Goal: Transaction & Acquisition: Purchase product/service

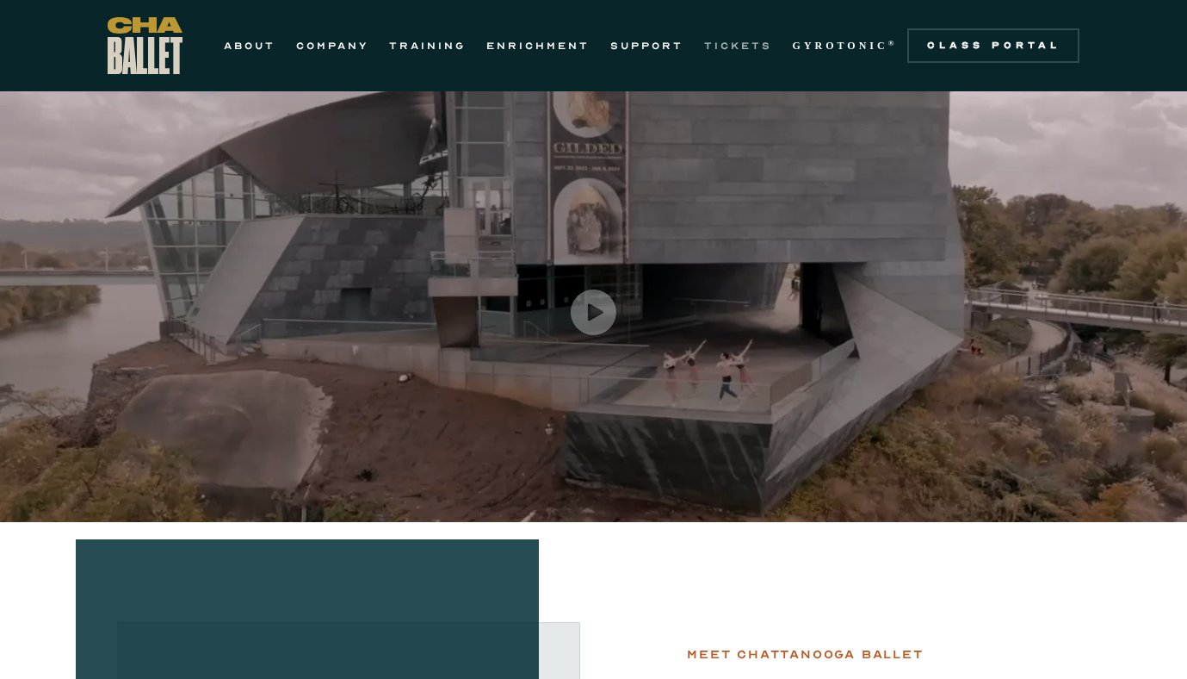
click at [735, 45] on link "TICKETS" at bounding box center [738, 45] width 68 height 21
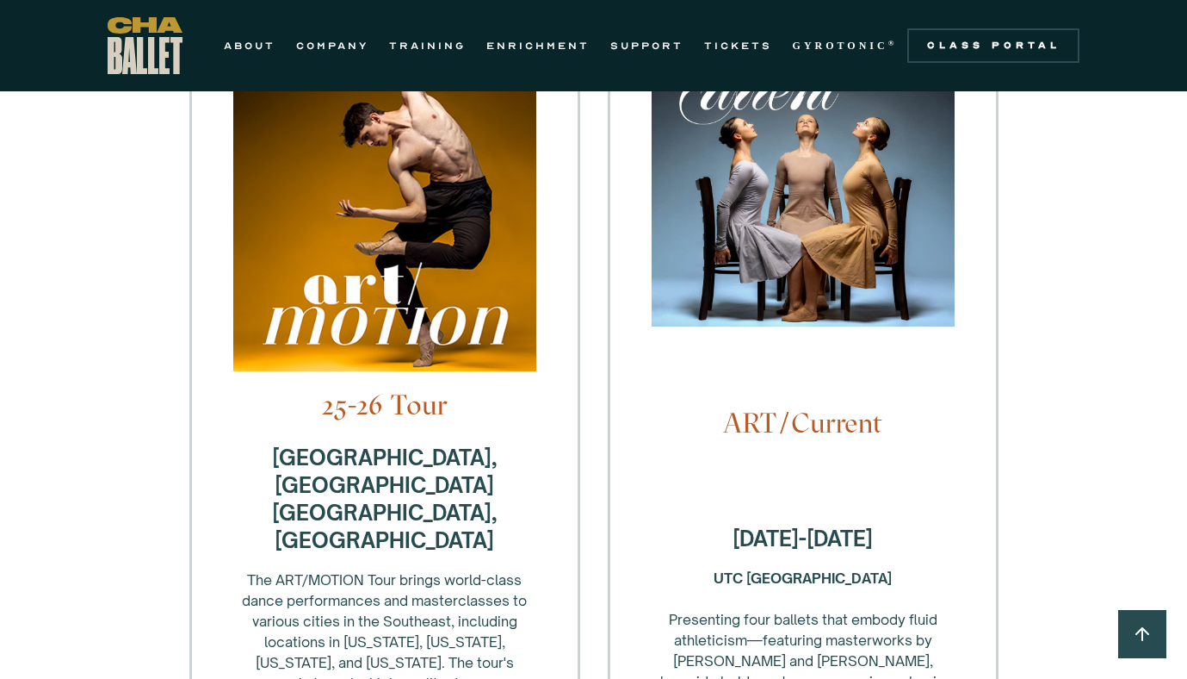
scroll to position [483, 0]
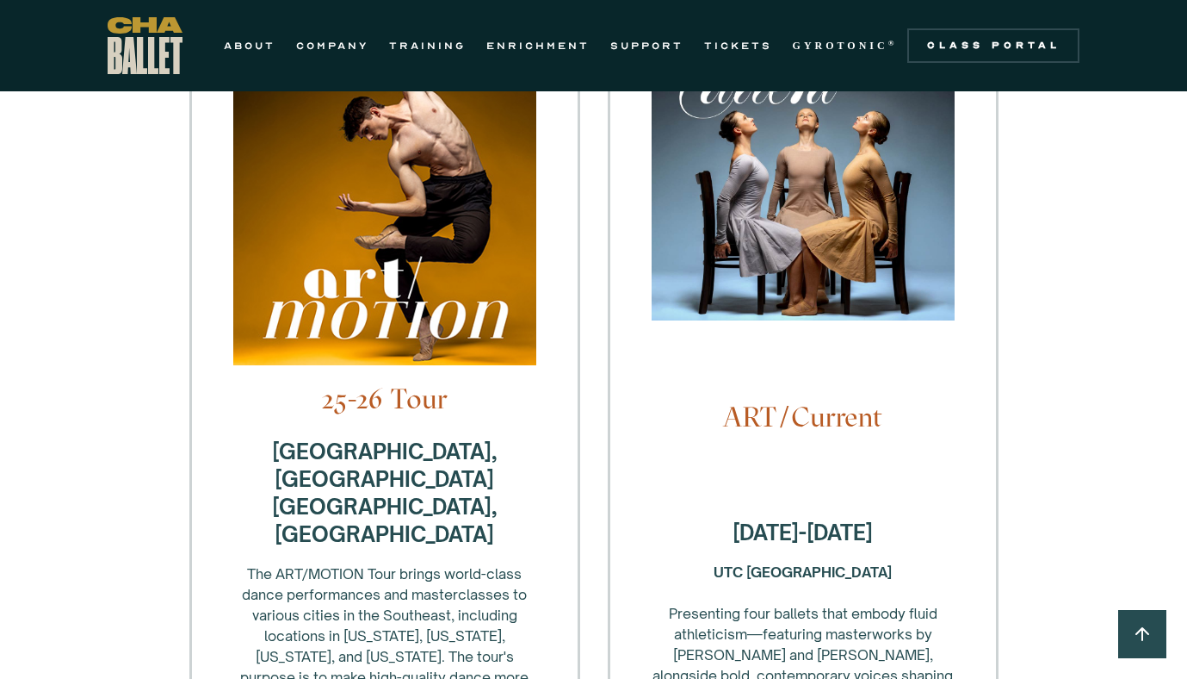
click at [820, 224] on img at bounding box center [803, 177] width 303 height 320
click at [793, 400] on h4 "ART/Current" at bounding box center [803, 416] width 303 height 33
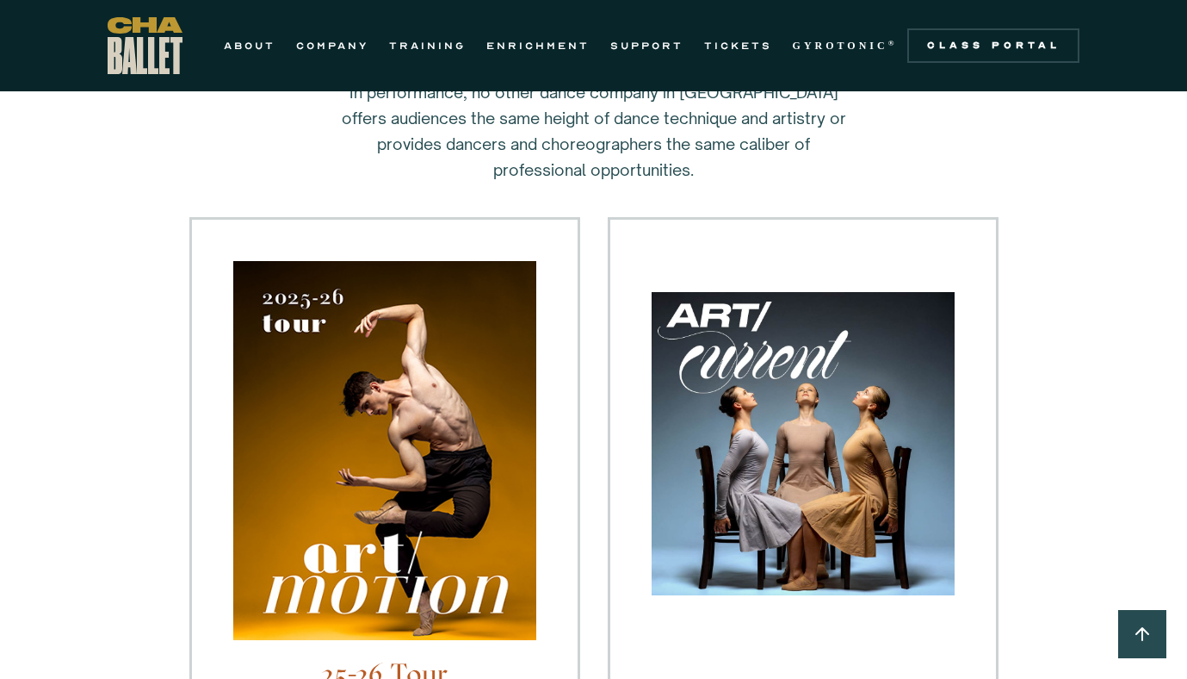
scroll to position [235, 0]
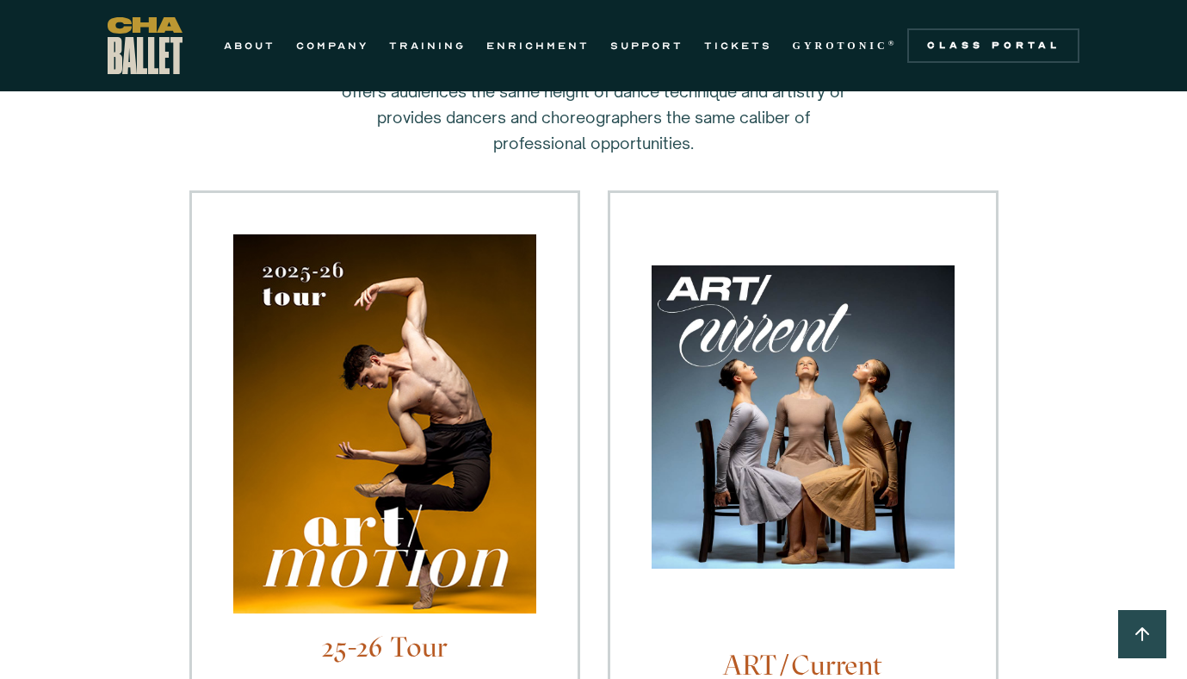
click at [741, 454] on img at bounding box center [803, 425] width 303 height 320
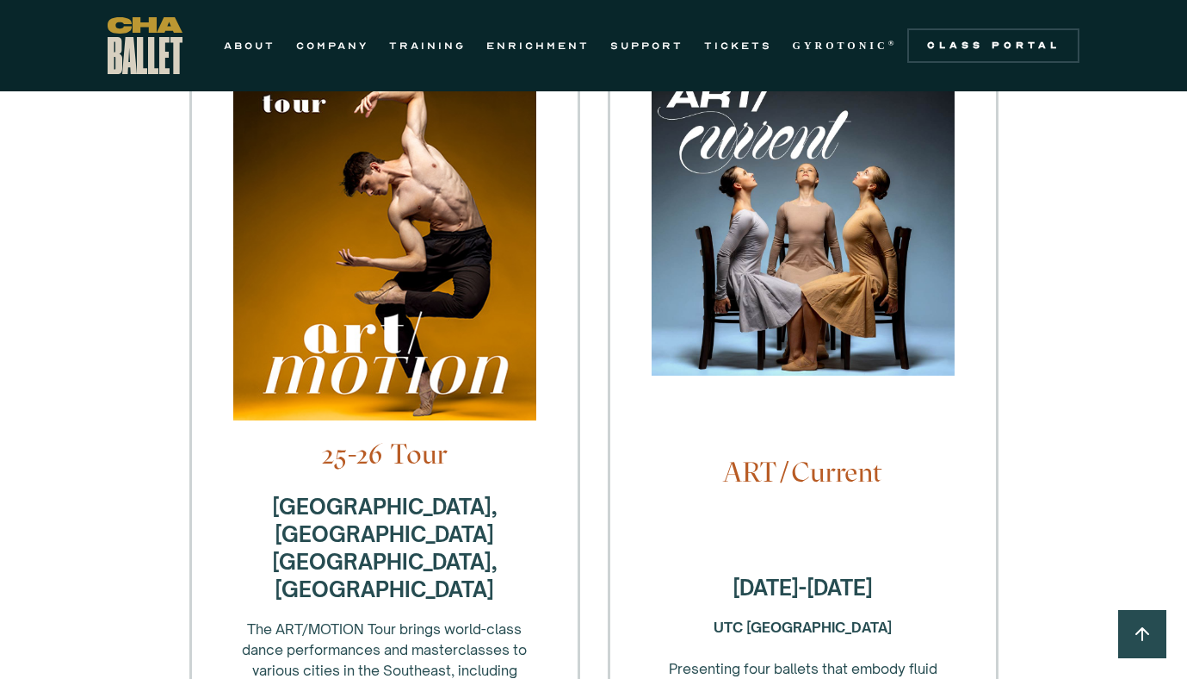
scroll to position [431, 0]
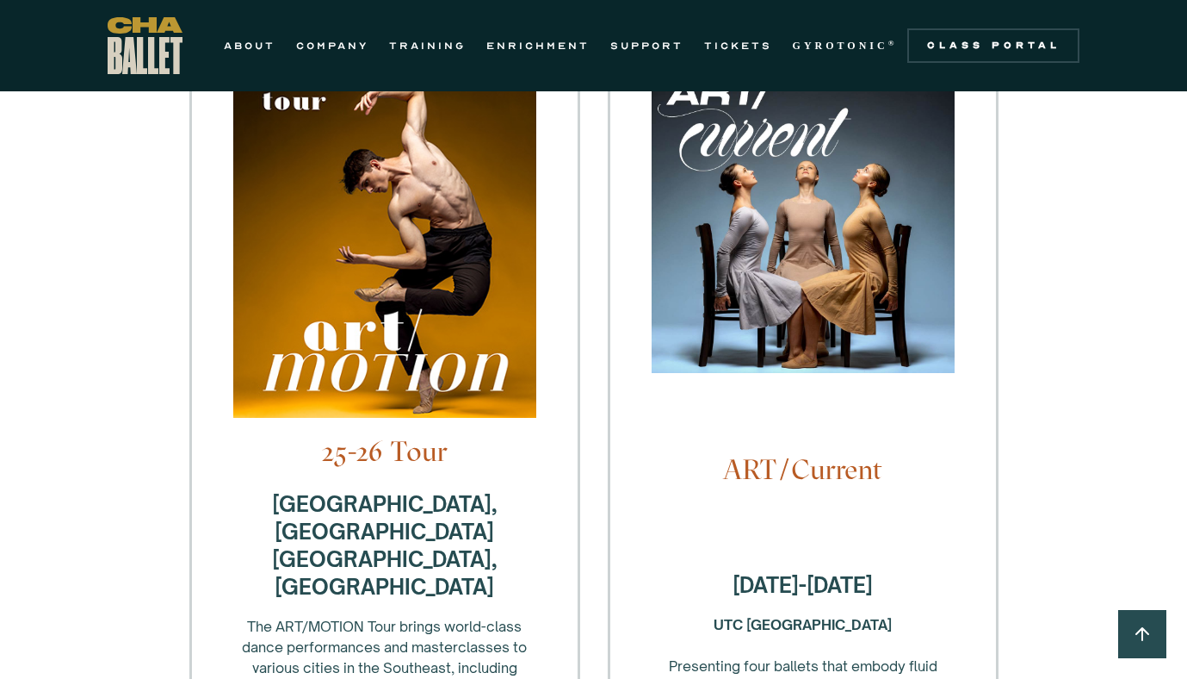
click at [776, 453] on h4 "ART/Current" at bounding box center [803, 469] width 303 height 33
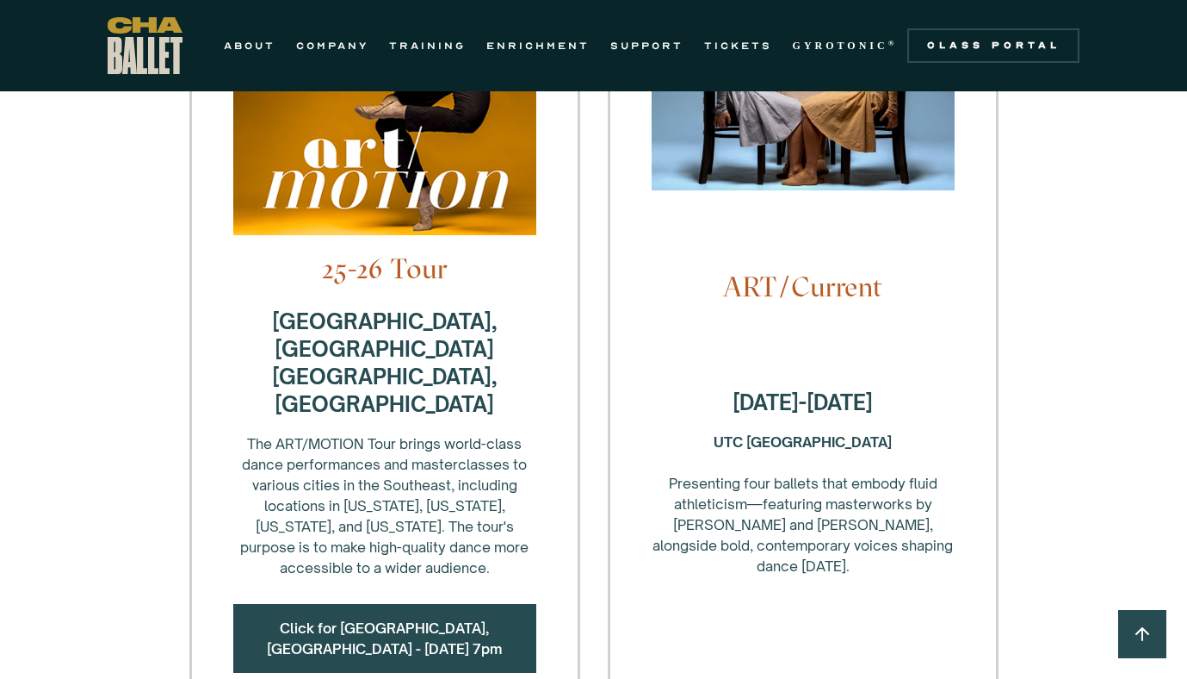
scroll to position [627, 0]
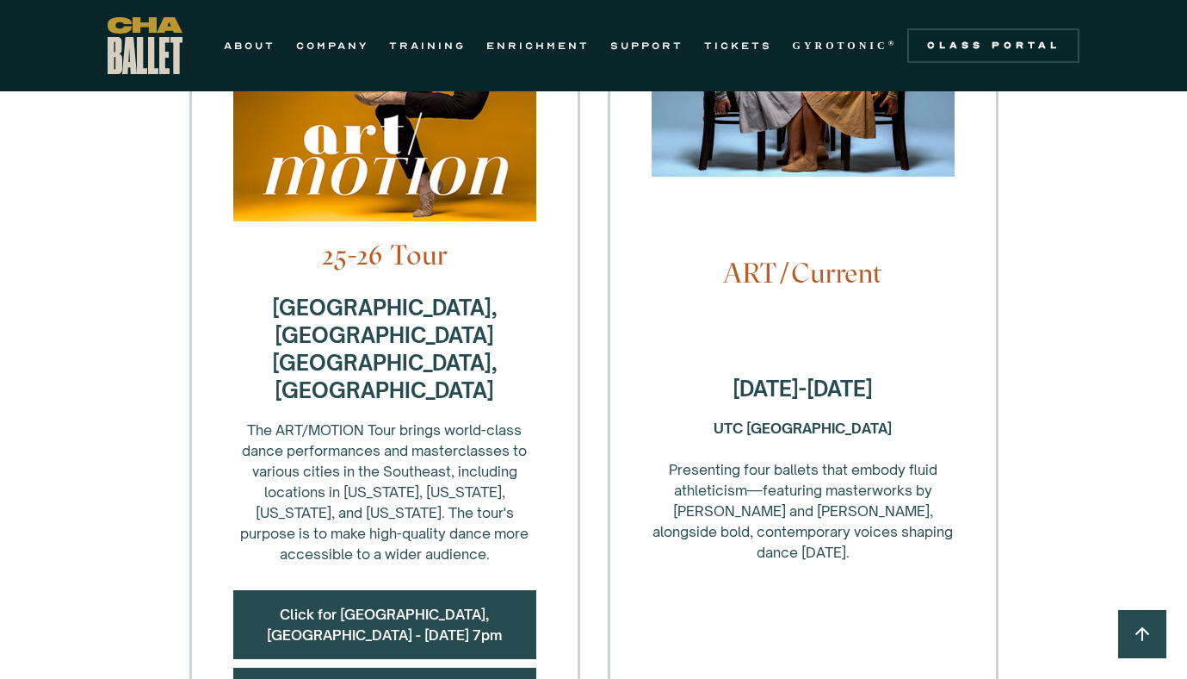
click at [776, 431] on div "UTC Fine Arts Center ‍ Presenting four ballets that embody fluid athleticism—fe…" at bounding box center [803, 490] width 303 height 145
